Goal: Check status: Check status

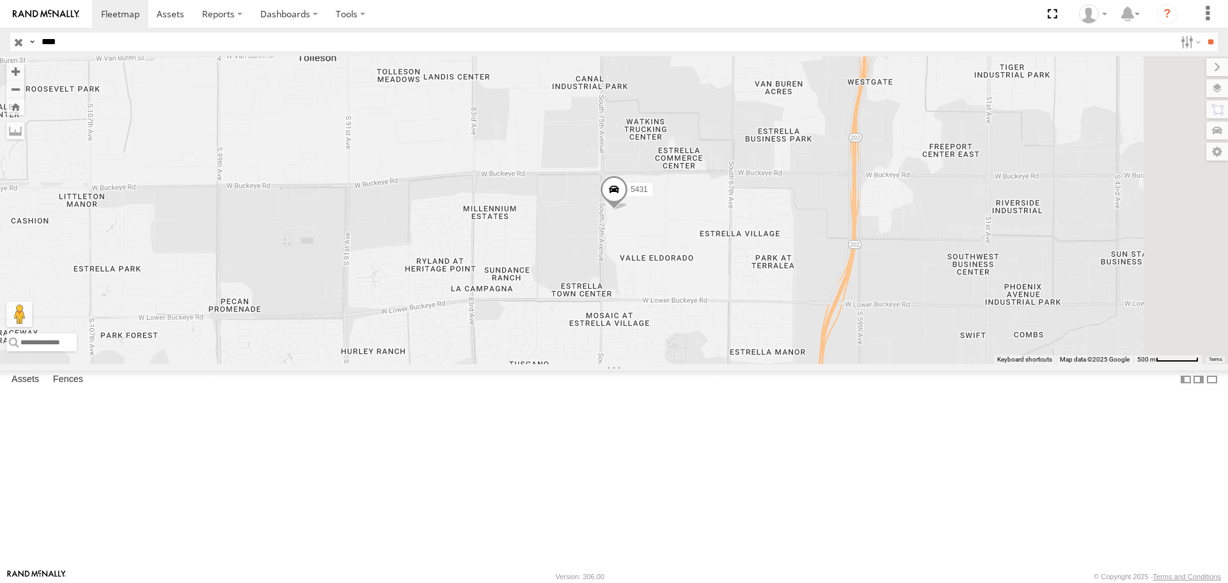
select select "**********"
click at [19, 46] on input "button" at bounding box center [18, 42] width 17 height 19
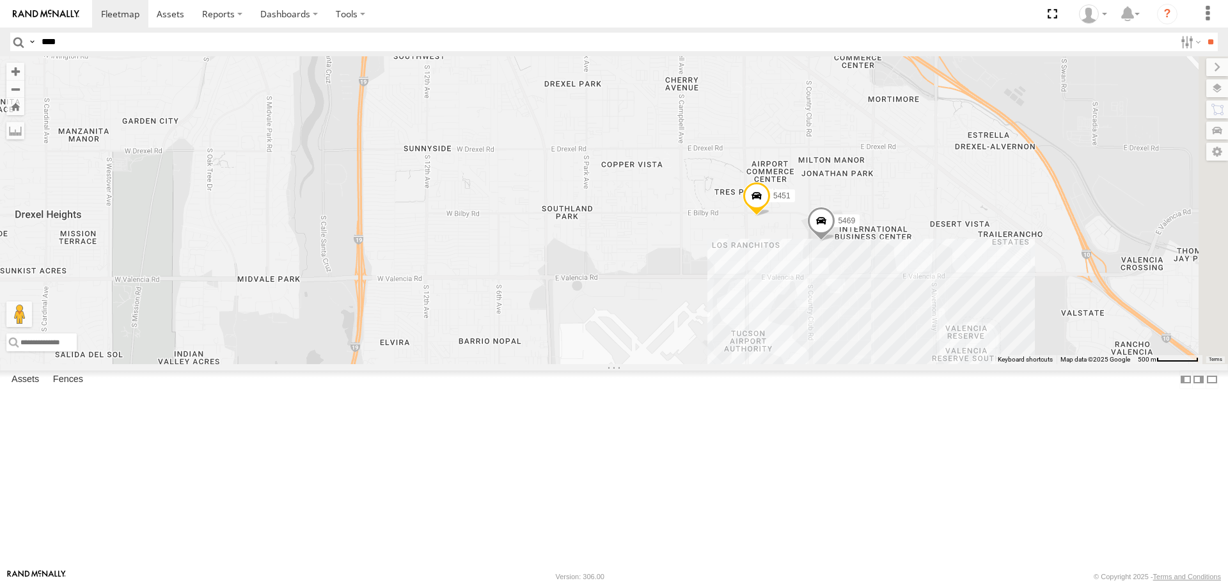
drag, startPoint x: 1080, startPoint y: 363, endPoint x: 884, endPoint y: 378, distance: 196.3
click at [884, 363] on div "5446 5460 [PERSON_NAME] truck 5433 5450 Spare-New 5457 5437 5451 5469" at bounding box center [614, 209] width 1228 height 307
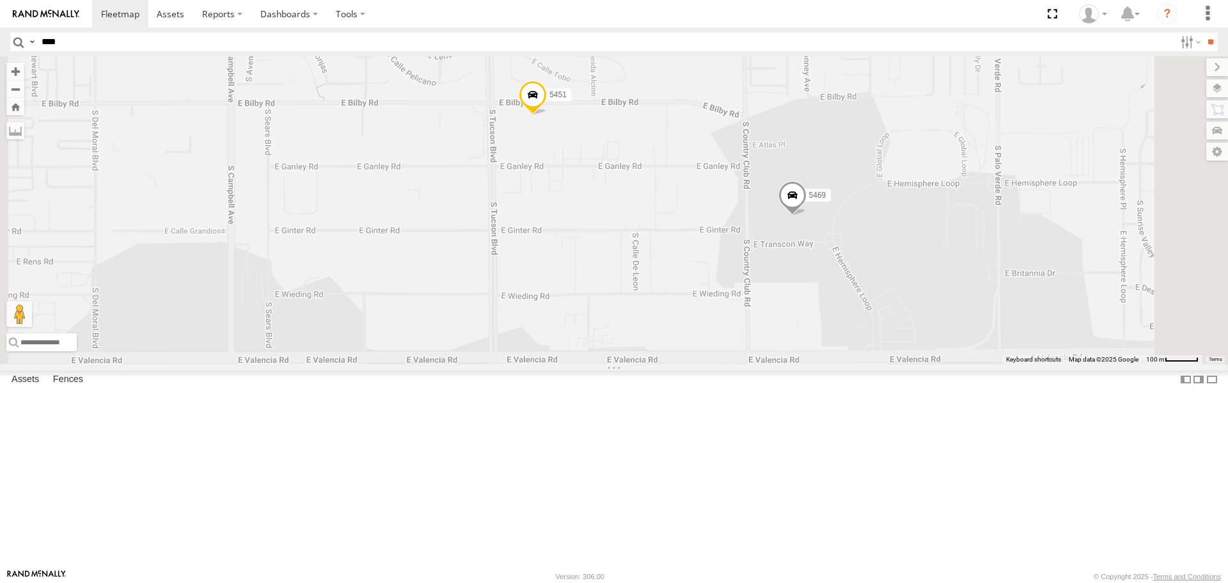
click at [547, 116] on span at bounding box center [533, 98] width 28 height 35
click at [716, 363] on div "5446 5460 [PERSON_NAME] truck 5433 5450 Spare-New 5457 5437 5451 5469 5451 All …" at bounding box center [614, 209] width 1228 height 307
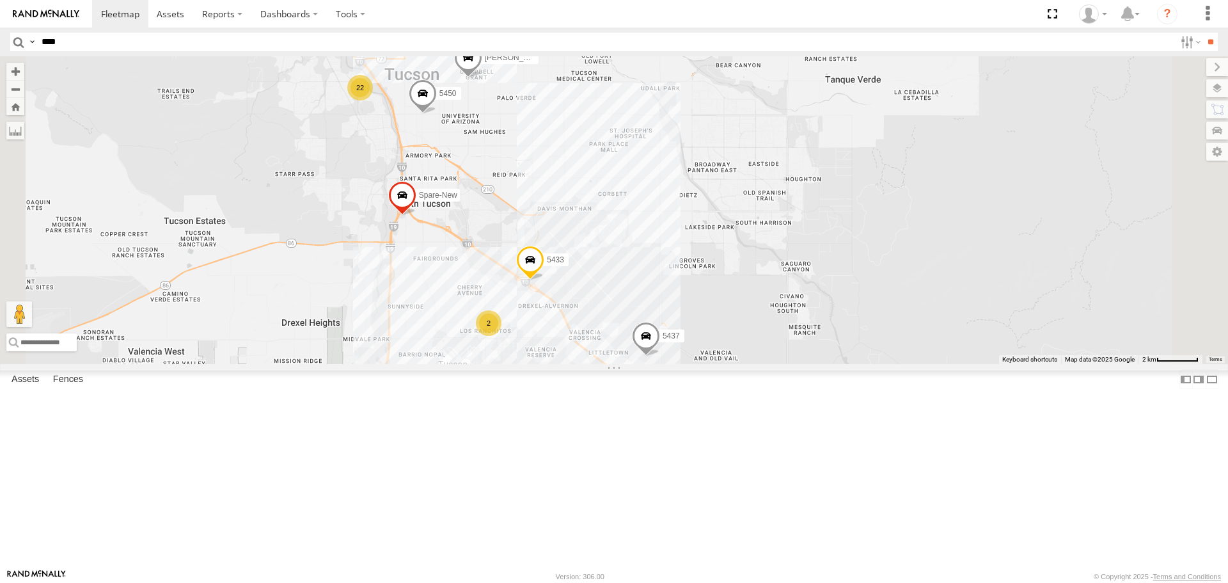
drag, startPoint x: 544, startPoint y: 339, endPoint x: 575, endPoint y: 393, distance: 62.2
click at [575, 363] on div "5446 5460 [PERSON_NAME] truck 5433 5450 Spare-New 5457 5437 22 2" at bounding box center [614, 209] width 1228 height 307
click at [437, 114] on span at bounding box center [423, 97] width 28 height 35
